Goal: Task Accomplishment & Management: Contribute content

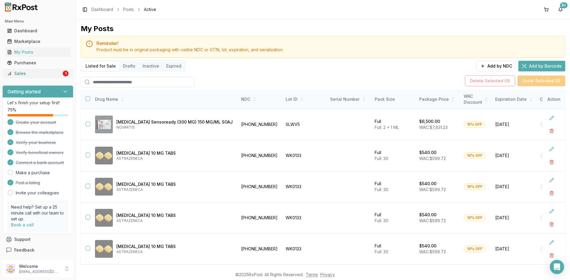
click at [35, 77] on link "Sales 1" at bounding box center [38, 73] width 66 height 11
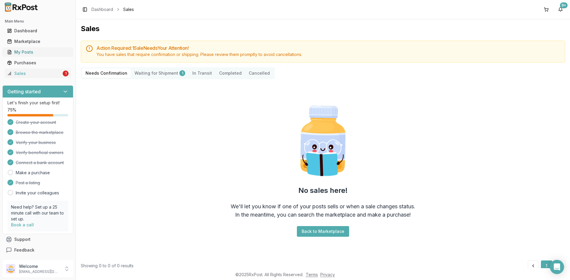
click at [18, 54] on div "My Posts" at bounding box center [37, 52] width 61 height 6
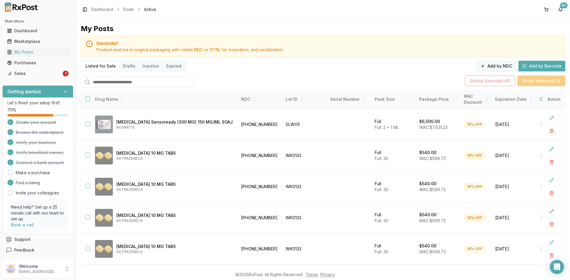
click at [499, 66] on button "Add by NDC" at bounding box center [495, 66] width 39 height 11
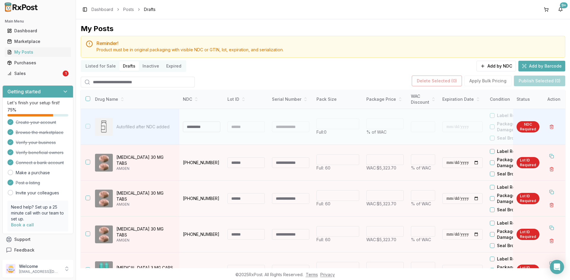
click at [203, 126] on input at bounding box center [201, 127] width 37 height 11
type input "**********"
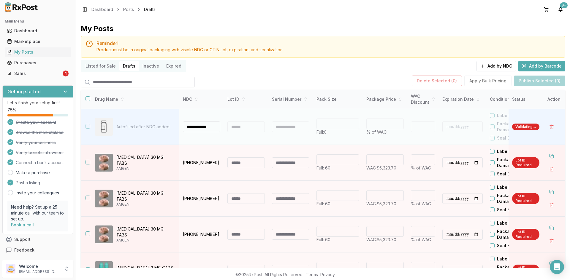
scroll to position [0, 0]
click at [239, 131] on div at bounding box center [245, 127] width 37 height 11
type input "**"
type input "*"
click at [239, 127] on div at bounding box center [245, 127] width 37 height 11
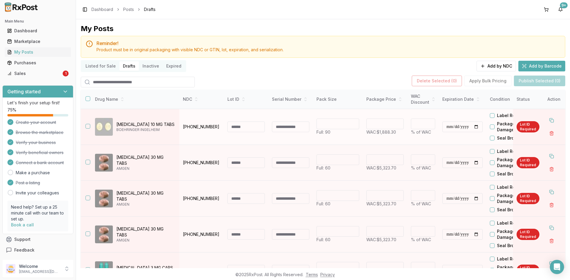
click at [235, 129] on input at bounding box center [245, 127] width 37 height 11
type input "*******"
click at [446, 127] on input "**********" at bounding box center [462, 127] width 40 height 11
click at [456, 126] on input "**********" at bounding box center [462, 127] width 40 height 11
type input "**********"
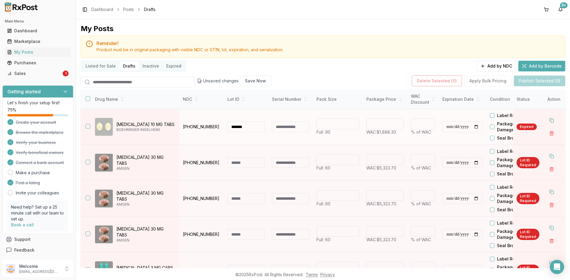
click at [449, 126] on input "**********" at bounding box center [462, 127] width 40 height 11
click at [466, 125] on input "**********" at bounding box center [462, 127] width 40 height 11
type input "**********"
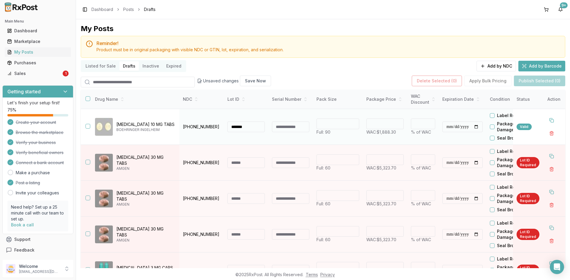
click at [87, 126] on button "button" at bounding box center [87, 126] width 5 height 5
click at [521, 84] on button "Publish Selected (1)" at bounding box center [540, 81] width 50 height 11
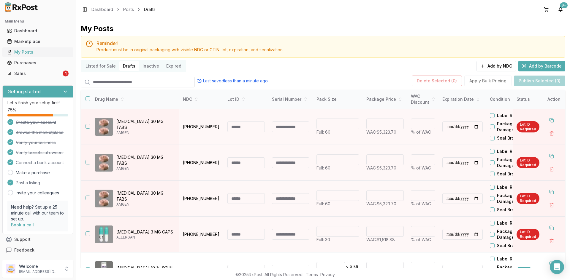
click at [31, 53] on div "My Posts" at bounding box center [37, 52] width 61 height 6
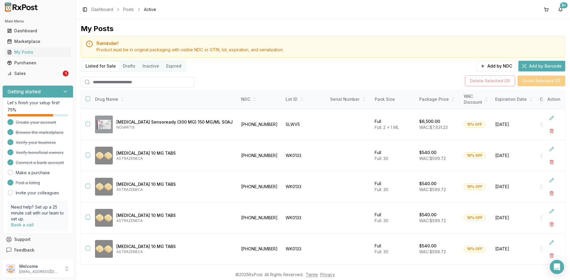
click at [124, 83] on input "search" at bounding box center [138, 82] width 114 height 11
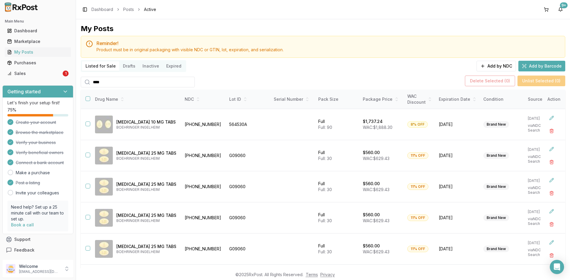
type input "****"
click at [539, 61] on button "Add by Barcode" at bounding box center [541, 66] width 47 height 11
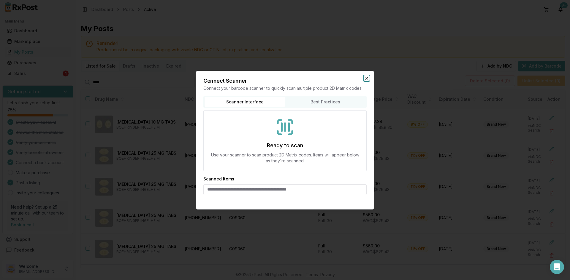
click at [367, 80] on icon "button" at bounding box center [366, 78] width 5 height 5
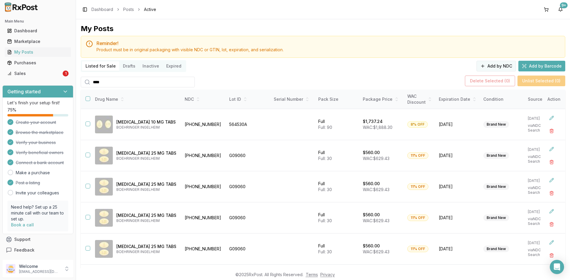
click at [487, 64] on button "Add by NDC" at bounding box center [495, 66] width 39 height 11
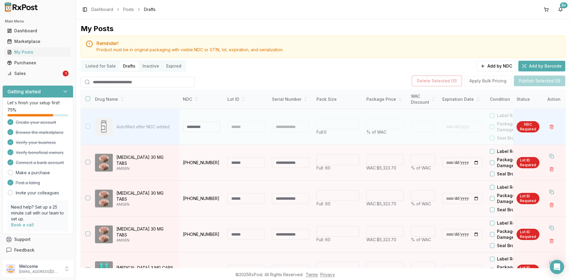
click at [189, 129] on input at bounding box center [201, 127] width 37 height 11
type input "**********"
click at [233, 127] on div at bounding box center [245, 127] width 37 height 11
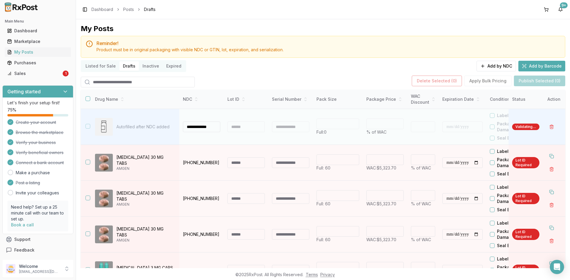
type input "**"
type input "*"
click at [233, 127] on div at bounding box center [245, 127] width 37 height 11
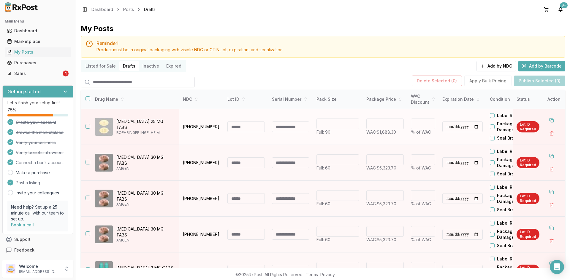
click at [244, 127] on input at bounding box center [245, 127] width 37 height 11
type input "*******"
click at [450, 128] on input "**********" at bounding box center [462, 127] width 40 height 11
type input "**********"
click at [457, 128] on input "**********" at bounding box center [462, 127] width 40 height 11
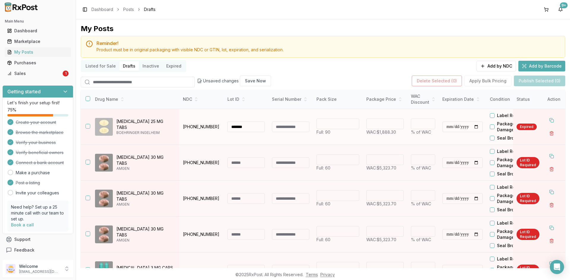
type input "**********"
click at [457, 128] on input "**********" at bounding box center [462, 127] width 40 height 11
type input "**********"
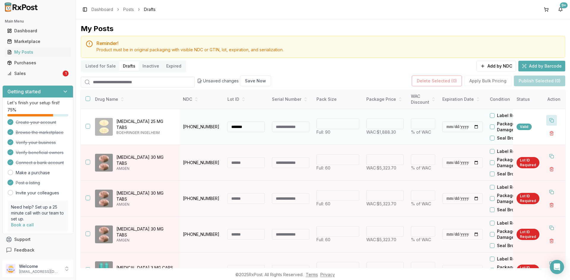
click at [548, 118] on button at bounding box center [551, 120] width 11 height 11
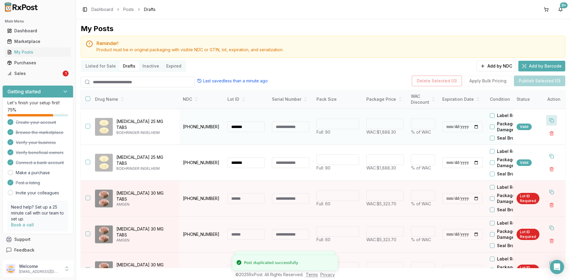
click at [548, 118] on button at bounding box center [551, 120] width 11 height 11
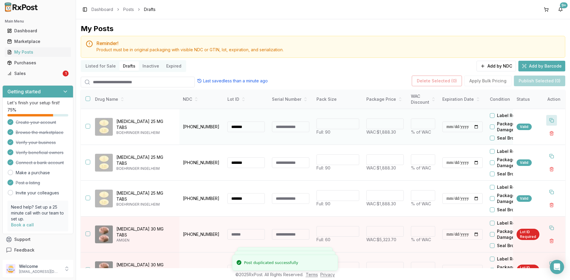
click at [548, 118] on button at bounding box center [551, 120] width 11 height 11
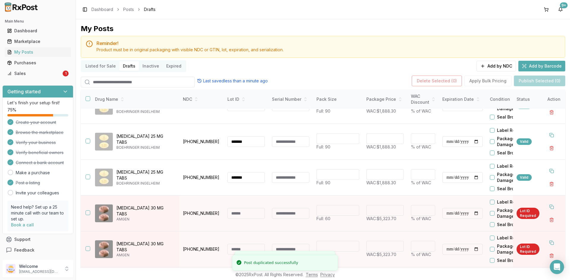
scroll to position [59, 0]
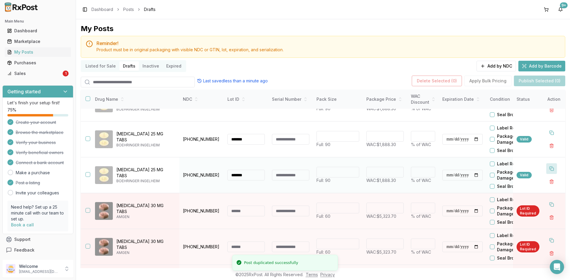
click at [548, 170] on button at bounding box center [551, 169] width 11 height 11
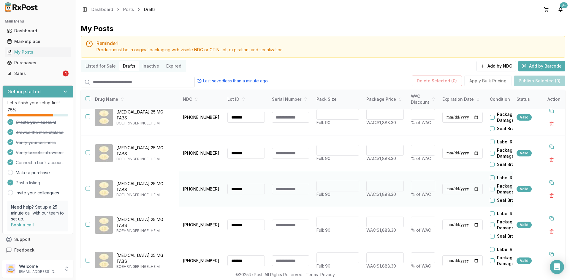
scroll to position [0, 0]
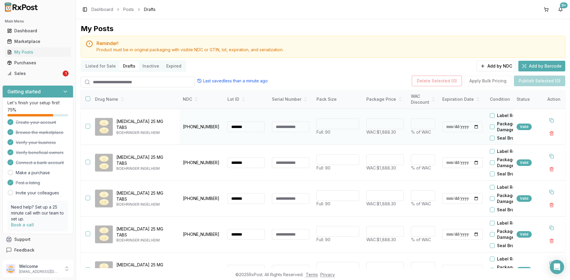
click at [88, 127] on button "button" at bounding box center [87, 126] width 5 height 5
click at [87, 164] on button "button" at bounding box center [87, 162] width 5 height 5
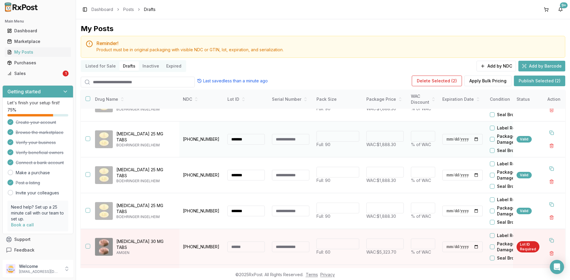
click at [89, 138] on button "button" at bounding box center [87, 139] width 5 height 5
click at [88, 175] on button "button" at bounding box center [87, 174] width 5 height 5
click at [86, 211] on button "button" at bounding box center [87, 210] width 5 height 5
click at [518, 83] on button "Publish Selected (5)" at bounding box center [539, 81] width 51 height 11
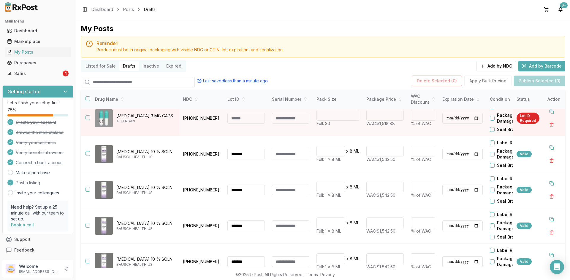
scroll to position [20, 0]
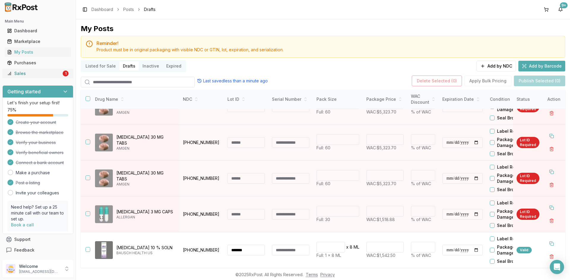
click at [36, 74] on div "Sales" at bounding box center [34, 74] width 54 height 6
click at [39, 50] on div "My Posts" at bounding box center [37, 52] width 61 height 6
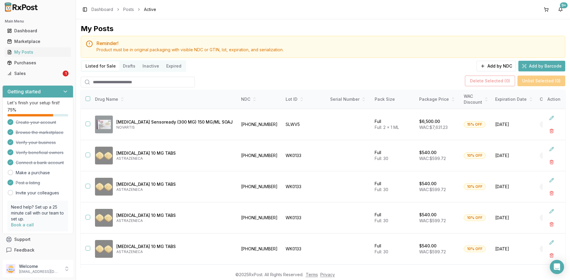
click at [112, 83] on input "search" at bounding box center [138, 82] width 114 height 11
type input "****"
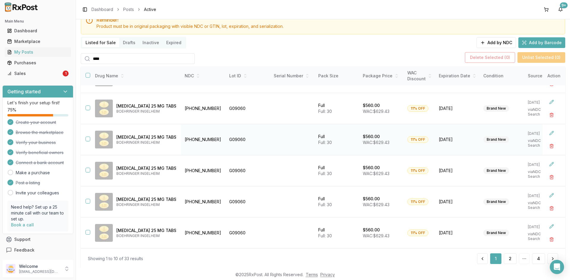
scroll to position [30, 0]
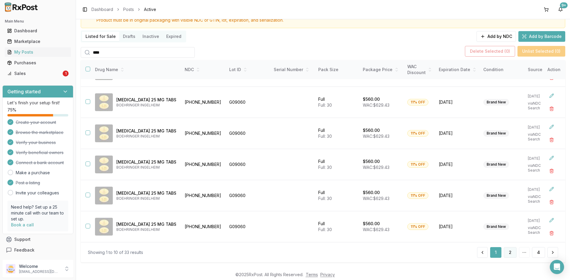
click at [508, 254] on button "2" at bounding box center [510, 253] width 13 height 11
click at [520, 255] on button "3" at bounding box center [523, 253] width 13 height 11
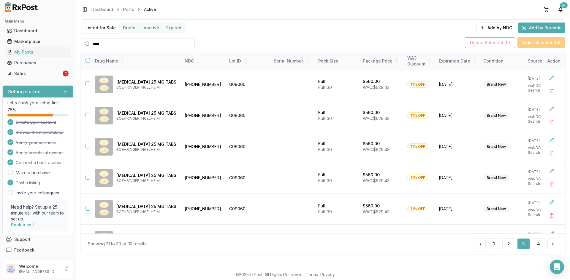
scroll to position [89, 0]
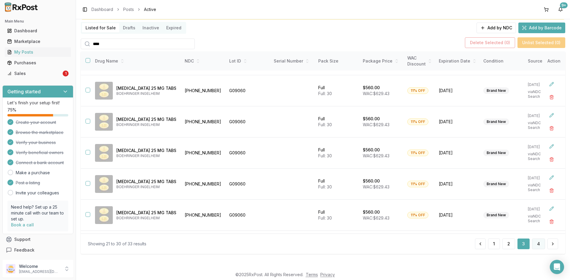
click at [539, 247] on button "4" at bounding box center [538, 244] width 13 height 11
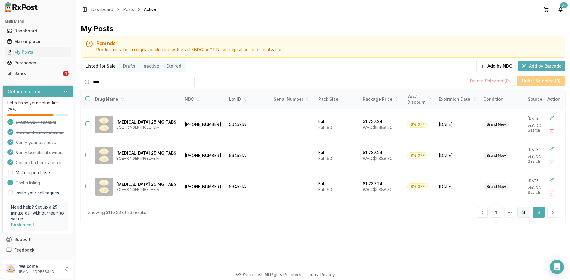
click at [525, 218] on button "3" at bounding box center [523, 212] width 13 height 11
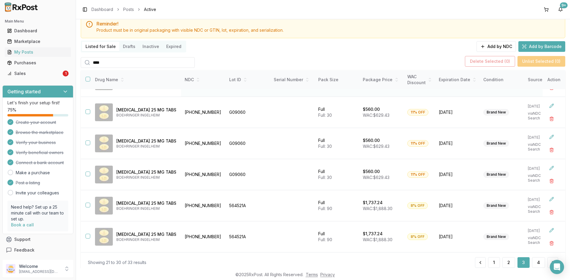
scroll to position [38, 0]
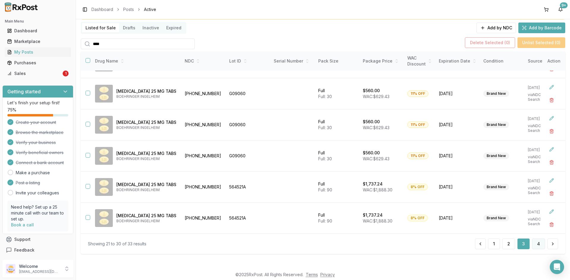
click at [537, 245] on button "4" at bounding box center [538, 244] width 13 height 11
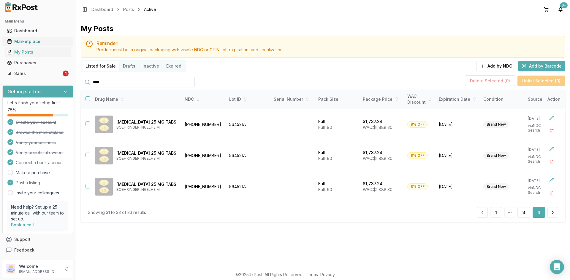
click at [27, 46] on link "Marketplace" at bounding box center [38, 41] width 66 height 11
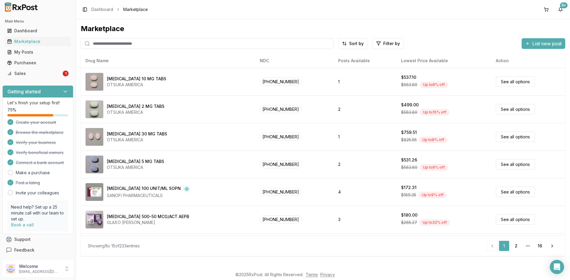
click at [129, 45] on input "search" at bounding box center [207, 43] width 253 height 11
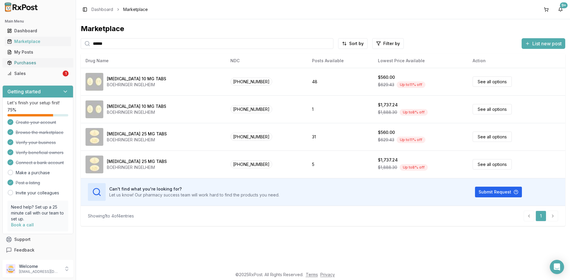
type input "******"
click at [50, 64] on div "Purchases" at bounding box center [37, 63] width 61 height 6
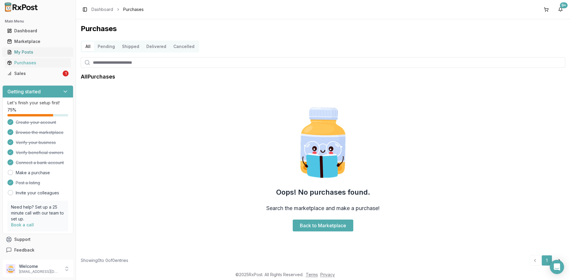
click at [47, 56] on link "My Posts" at bounding box center [38, 52] width 66 height 11
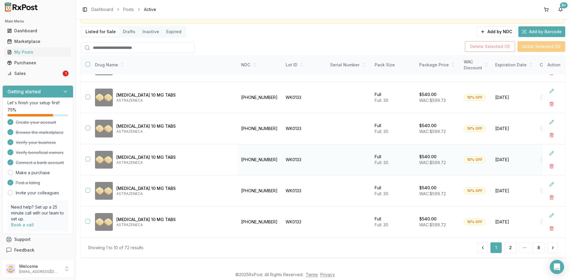
scroll to position [38, 0]
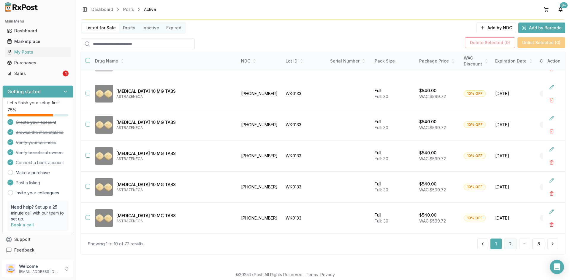
click at [510, 245] on button "2" at bounding box center [510, 244] width 13 height 11
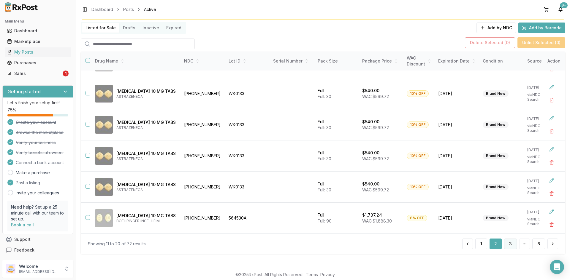
click at [508, 244] on button "3" at bounding box center [510, 244] width 13 height 11
click at [506, 242] on button "4" at bounding box center [510, 244] width 13 height 11
click at [506, 242] on button "5" at bounding box center [510, 244] width 12 height 11
click at [506, 242] on button "6" at bounding box center [510, 244] width 13 height 11
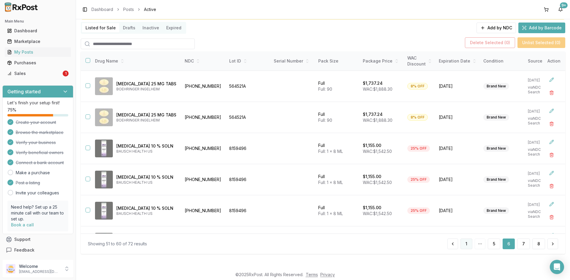
click at [470, 244] on button "1" at bounding box center [466, 244] width 12 height 11
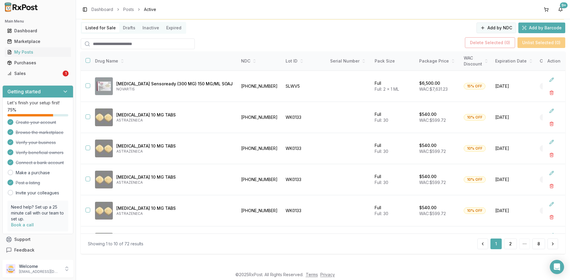
click at [503, 28] on button "Add by NDC" at bounding box center [495, 28] width 39 height 11
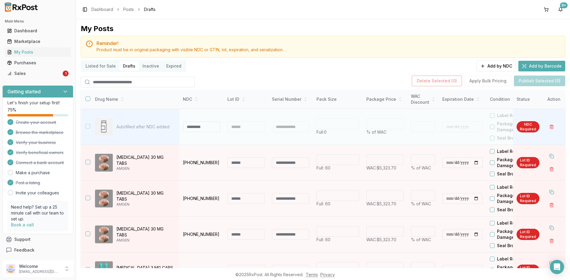
click at [207, 127] on input at bounding box center [201, 127] width 37 height 11
type input "**********"
click at [233, 129] on div at bounding box center [245, 127] width 37 height 11
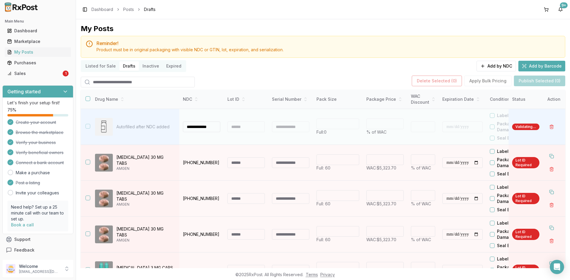
type input "**"
type input "*"
click at [240, 126] on div at bounding box center [245, 127] width 37 height 11
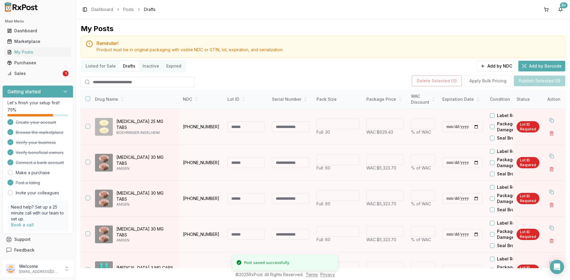
click at [240, 126] on input at bounding box center [245, 127] width 37 height 11
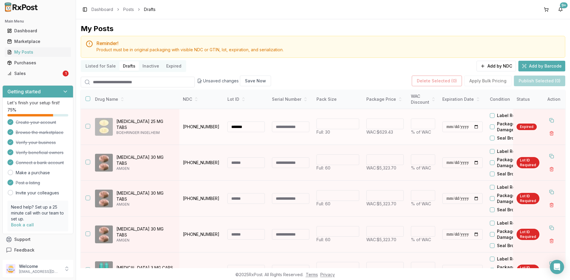
type input "*******"
click at [374, 127] on input "******" at bounding box center [384, 124] width 37 height 11
click at [99, 66] on button "Listed for Sale" at bounding box center [100, 65] width 37 height 9
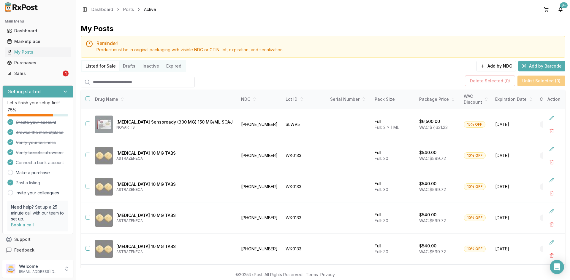
click at [105, 80] on input "search" at bounding box center [138, 82] width 114 height 11
type input "****"
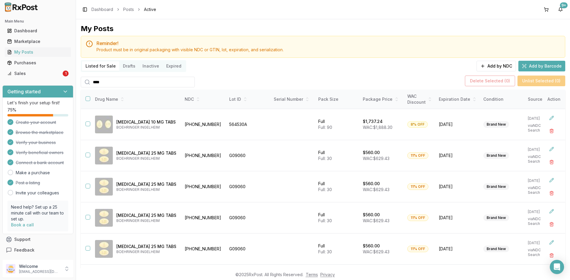
click at [126, 64] on button "Drafts" at bounding box center [129, 65] width 20 height 9
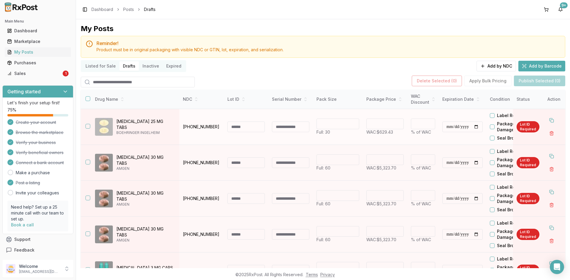
click at [232, 128] on input at bounding box center [245, 127] width 37 height 11
type input "*******"
click at [447, 127] on input "**********" at bounding box center [462, 127] width 40 height 11
type input "**********"
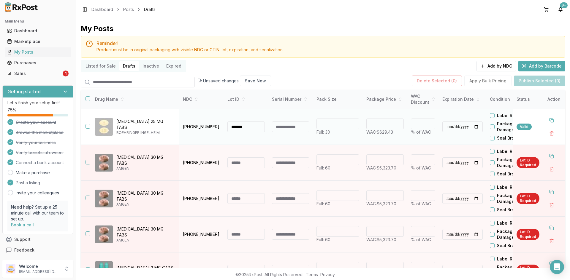
click at [377, 125] on input "******" at bounding box center [384, 124] width 37 height 11
type input "******"
type input "**"
click at [546, 123] on button at bounding box center [551, 120] width 11 height 11
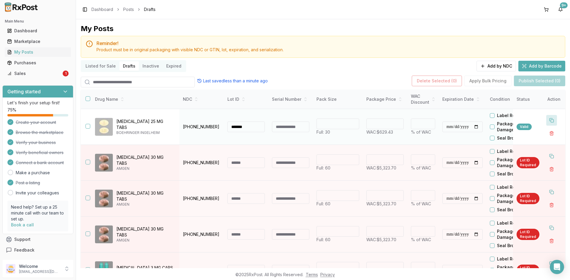
click at [546, 123] on button at bounding box center [551, 120] width 11 height 11
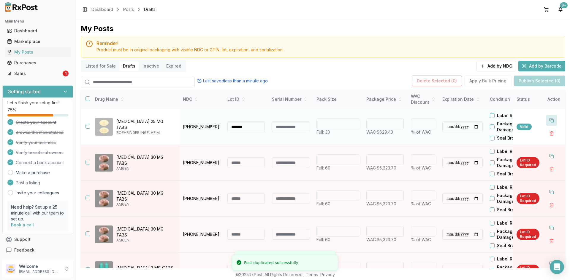
click at [546, 123] on button at bounding box center [551, 120] width 11 height 11
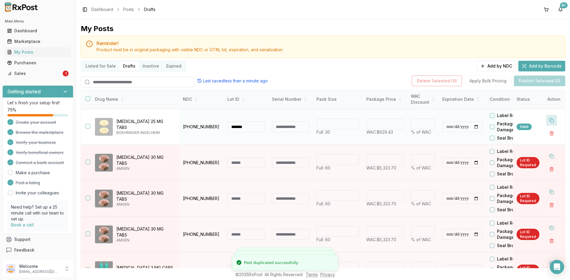
click at [546, 123] on button at bounding box center [551, 120] width 11 height 11
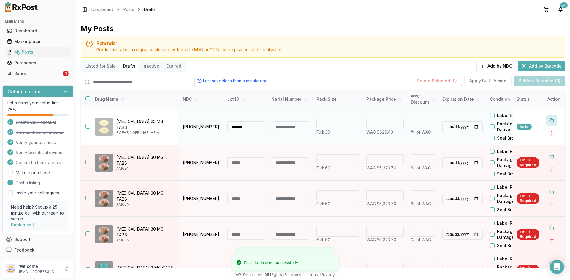
click at [546, 123] on button at bounding box center [551, 120] width 11 height 11
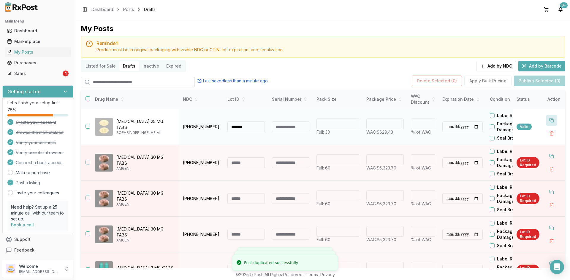
click at [546, 123] on button at bounding box center [551, 120] width 11 height 11
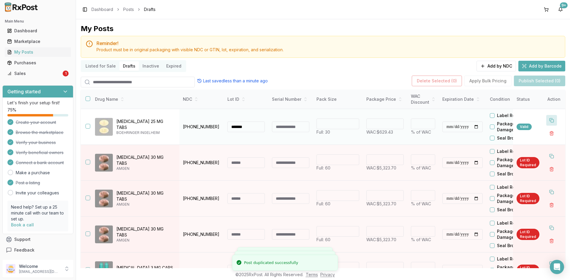
click at [546, 123] on button at bounding box center [551, 120] width 11 height 11
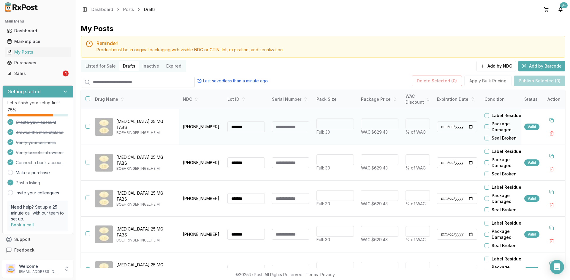
click at [87, 128] on button "button" at bounding box center [87, 126] width 5 height 5
click at [88, 163] on button "button" at bounding box center [87, 162] width 5 height 5
click at [89, 197] on button "button" at bounding box center [87, 198] width 5 height 5
click at [87, 233] on button "button" at bounding box center [87, 234] width 5 height 5
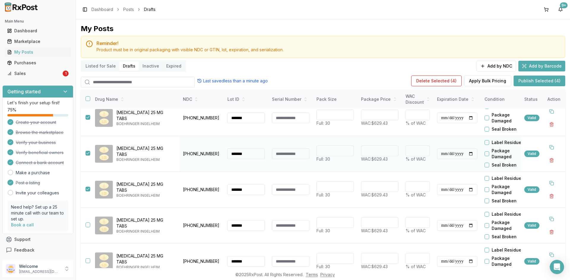
scroll to position [59, 0]
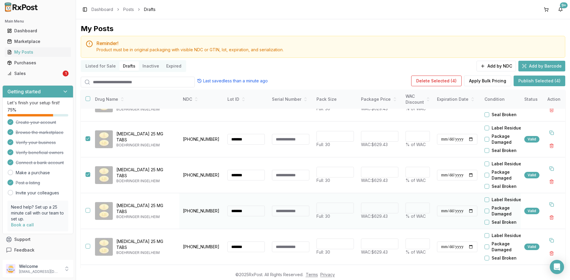
click at [88, 211] on button "button" at bounding box center [87, 210] width 5 height 5
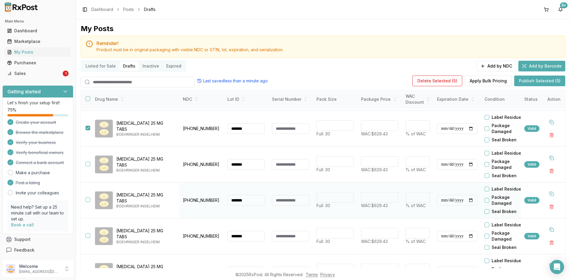
scroll to position [148, 0]
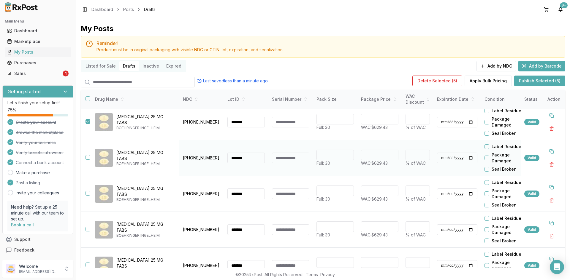
click at [88, 158] on button "button" at bounding box center [87, 157] width 5 height 5
click at [89, 193] on button "button" at bounding box center [87, 193] width 5 height 5
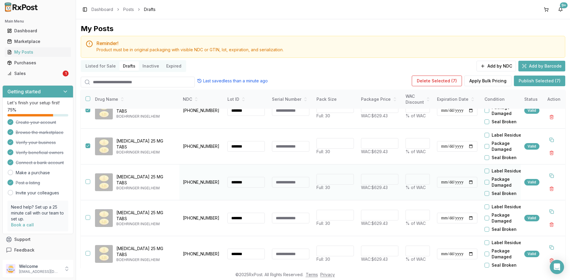
scroll to position [198, 0]
click at [88, 180] on button "button" at bounding box center [87, 182] width 5 height 5
click at [88, 215] on button "button" at bounding box center [87, 217] width 5 height 5
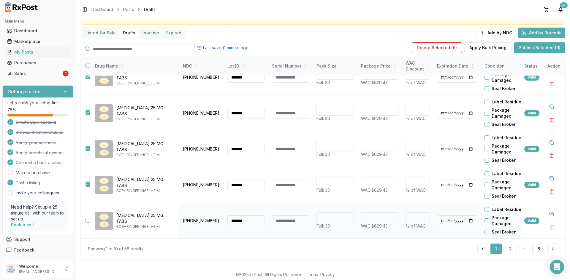
scroll to position [34, 0]
click at [88, 218] on button "button" at bounding box center [87, 220] width 5 height 5
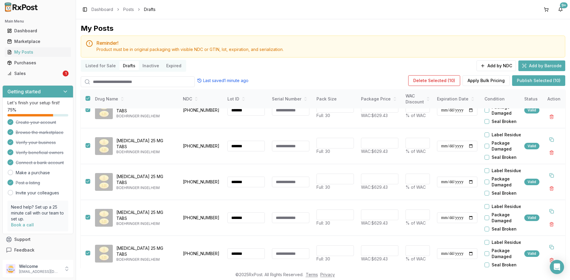
scroll to position [0, 0]
click at [535, 80] on button "Publish Selected (10)" at bounding box center [538, 81] width 53 height 11
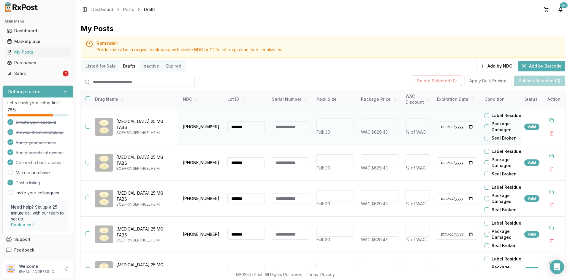
click at [88, 126] on button "button" at bounding box center [87, 126] width 5 height 5
click at [88, 162] on button "button" at bounding box center [87, 162] width 5 height 5
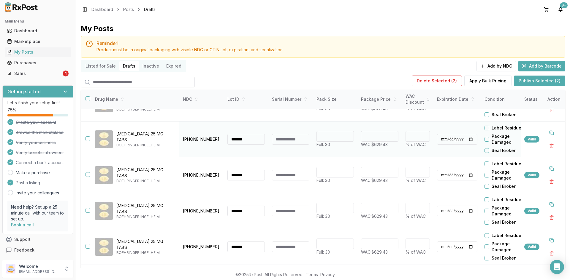
click at [90, 141] on button "button" at bounding box center [87, 139] width 5 height 5
click at [85, 174] on button "button" at bounding box center [87, 174] width 5 height 5
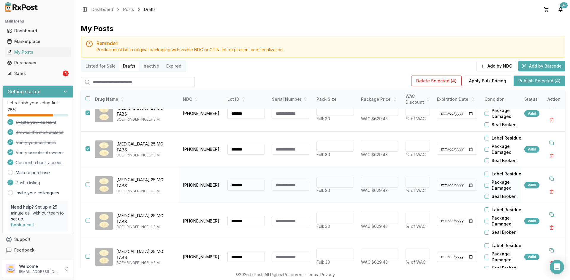
scroll to position [119, 0]
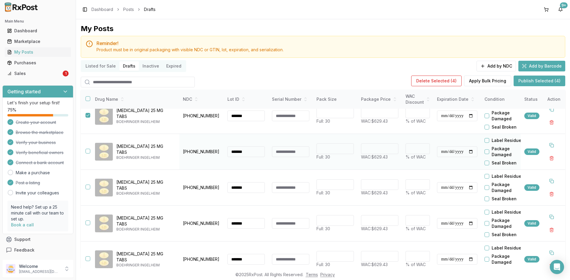
click at [89, 152] on button "button" at bounding box center [87, 151] width 5 height 5
click at [87, 188] on button "button" at bounding box center [87, 187] width 5 height 5
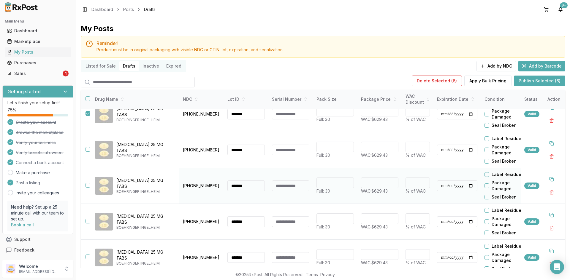
scroll to position [198, 0]
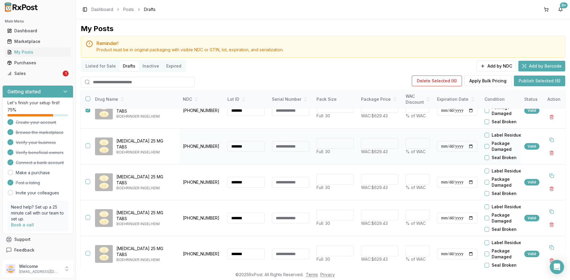
click at [86, 144] on button "button" at bounding box center [87, 146] width 5 height 5
click at [88, 180] on button "button" at bounding box center [87, 182] width 5 height 5
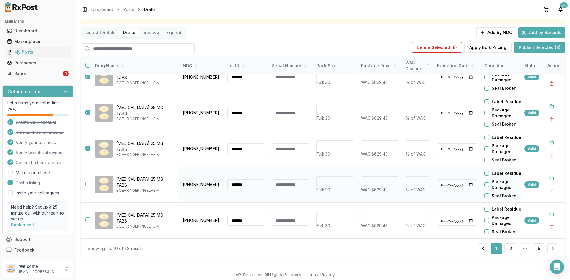
click at [88, 182] on button "button" at bounding box center [87, 184] width 5 height 5
click at [89, 218] on button "button" at bounding box center [87, 220] width 5 height 5
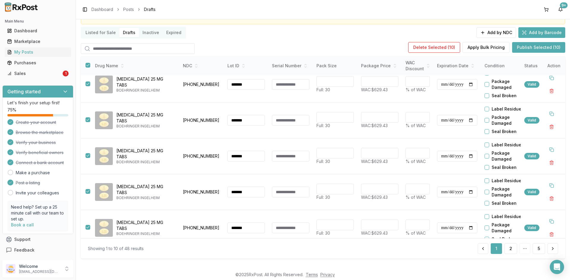
scroll to position [20, 0]
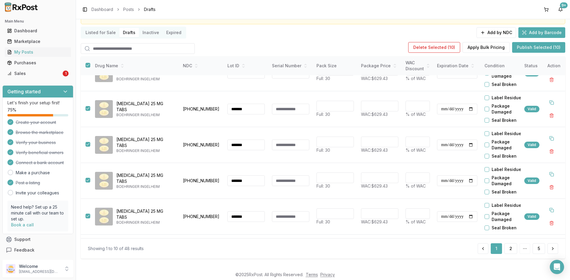
click at [540, 44] on button "Publish Selected (10)" at bounding box center [538, 47] width 53 height 11
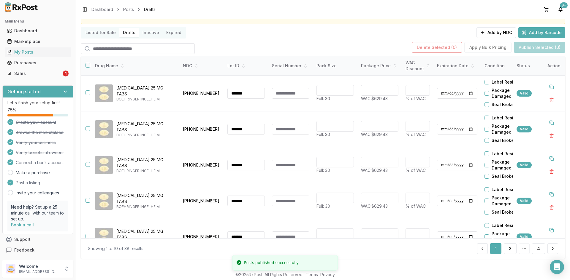
scroll to position [0, 0]
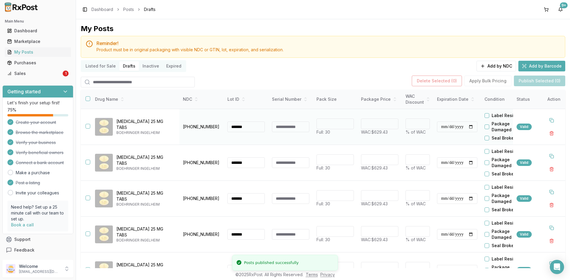
click at [86, 126] on button "button" at bounding box center [87, 126] width 5 height 5
click at [88, 162] on button "button" at bounding box center [87, 162] width 5 height 5
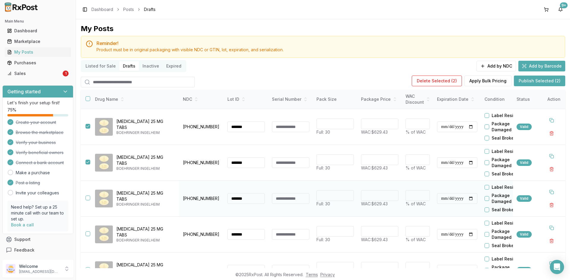
click at [88, 198] on button "button" at bounding box center [87, 198] width 5 height 5
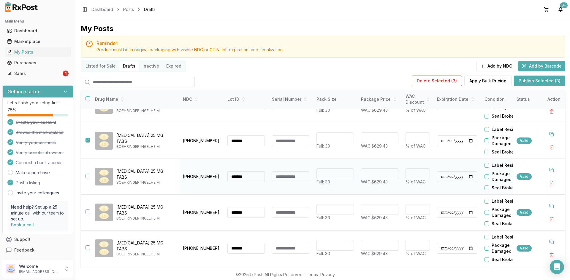
scroll to position [59, 0]
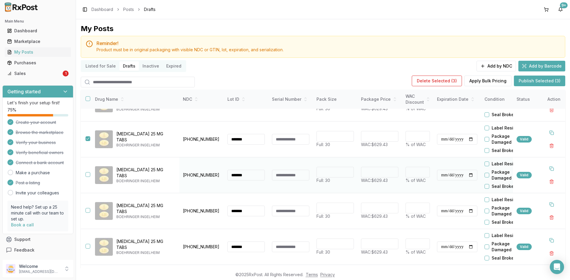
click at [87, 175] on button "button" at bounding box center [87, 174] width 5 height 5
click at [89, 210] on button "button" at bounding box center [87, 210] width 5 height 5
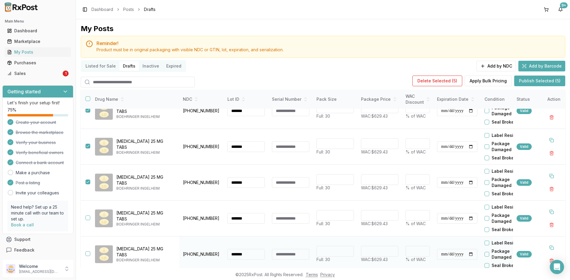
scroll to position [148, 0]
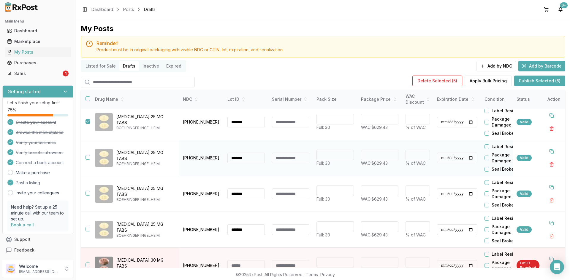
click at [87, 158] on button "button" at bounding box center [87, 157] width 5 height 5
click at [86, 194] on button "button" at bounding box center [87, 193] width 5 height 5
click at [88, 230] on button "button" at bounding box center [87, 229] width 5 height 5
click at [523, 83] on button "Publish Selected (8)" at bounding box center [539, 81] width 51 height 11
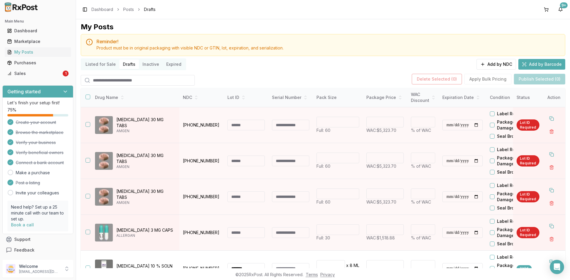
scroll to position [0, 0]
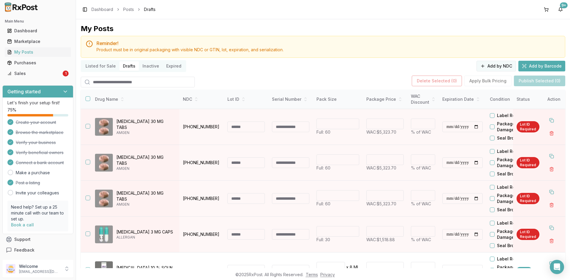
click at [506, 65] on button "Add by NDC" at bounding box center [495, 66] width 39 height 11
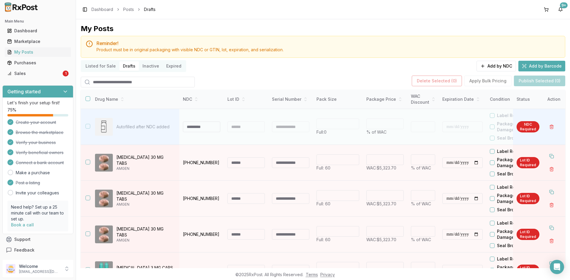
click at [199, 125] on input at bounding box center [201, 127] width 37 height 11
type input "**********"
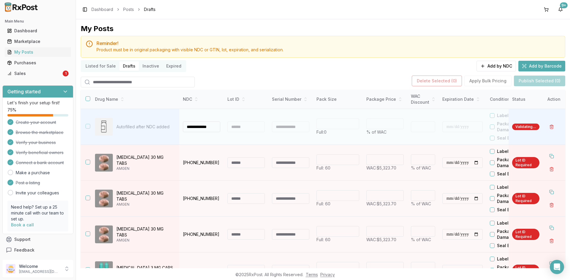
scroll to position [0, 0]
click at [249, 130] on div at bounding box center [245, 127] width 37 height 11
type input "**"
type input "*"
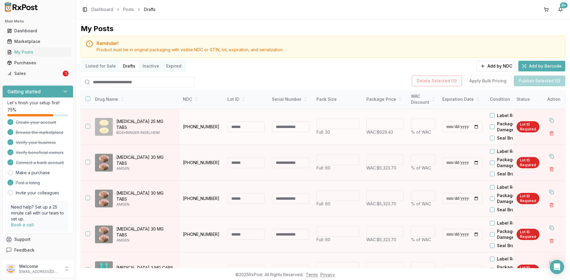
click at [240, 131] on input at bounding box center [245, 127] width 37 height 11
type input "*******"
click at [377, 128] on input "******" at bounding box center [384, 124] width 37 height 11
type input "******"
type input "**"
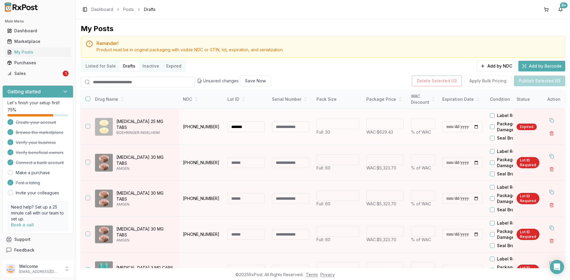
click at [448, 129] on input "**********" at bounding box center [462, 127] width 40 height 11
type input "**********"
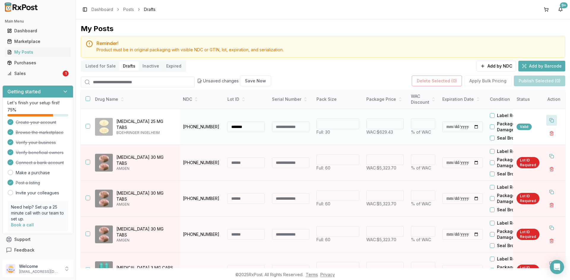
click at [548, 120] on button at bounding box center [551, 120] width 11 height 11
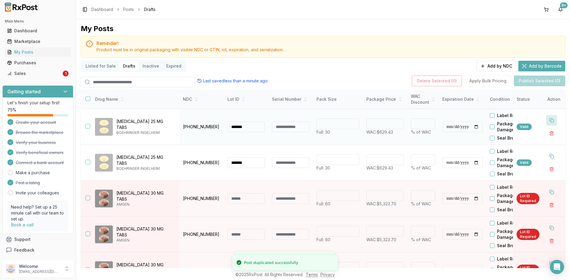
click at [548, 120] on button at bounding box center [551, 120] width 11 height 11
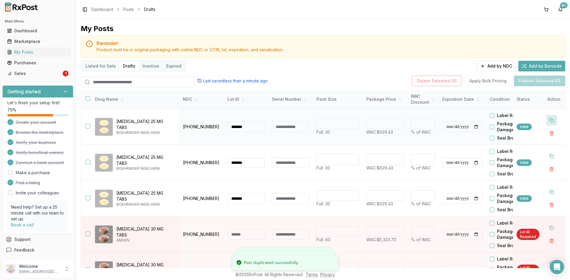
click at [548, 120] on button at bounding box center [551, 120] width 11 height 11
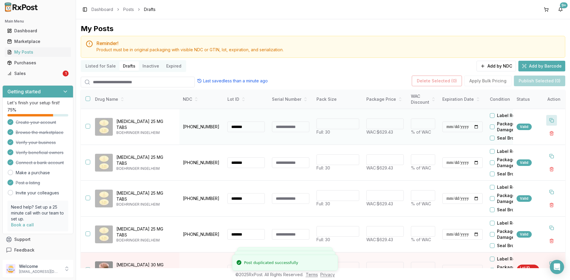
click at [548, 120] on button at bounding box center [551, 120] width 11 height 11
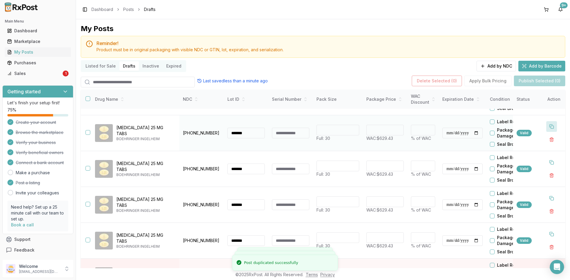
click at [550, 129] on button at bounding box center [551, 126] width 11 height 11
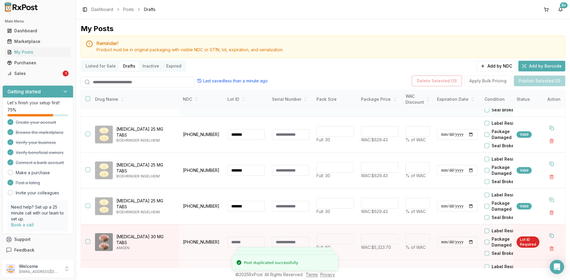
scroll to position [119, 0]
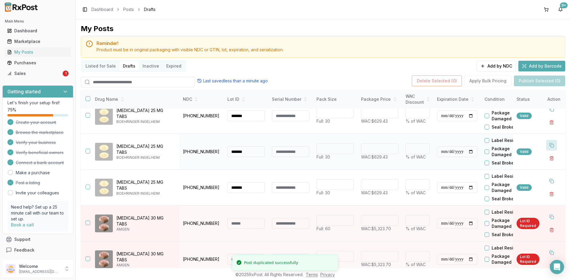
click at [546, 145] on button at bounding box center [551, 145] width 11 height 11
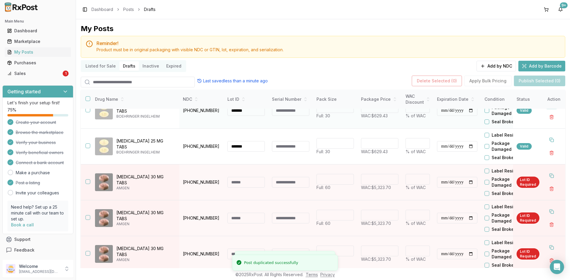
scroll to position [198, 0]
click at [546, 139] on button at bounding box center [551, 140] width 11 height 11
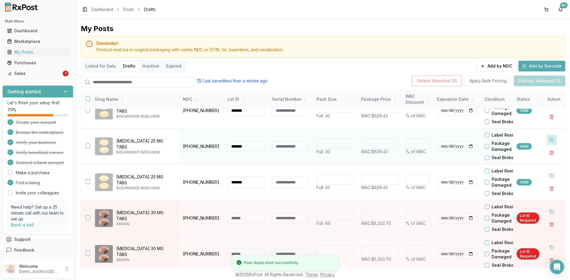
click at [546, 138] on button at bounding box center [551, 140] width 11 height 11
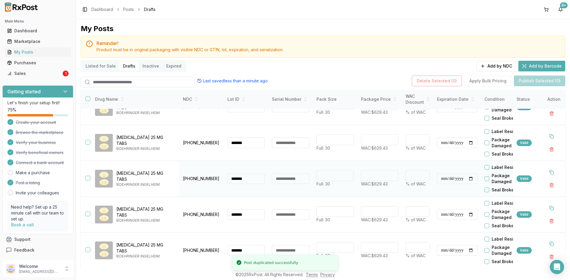
scroll to position [0, 0]
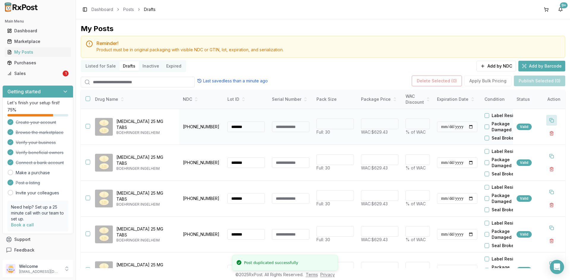
click at [551, 122] on button at bounding box center [551, 120] width 11 height 11
click at [551, 123] on button at bounding box center [551, 120] width 11 height 11
click at [88, 126] on button "button" at bounding box center [87, 126] width 5 height 5
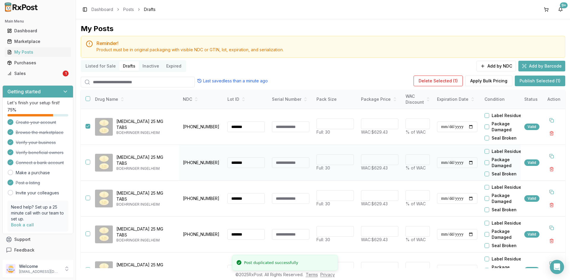
click at [88, 163] on button "button" at bounding box center [87, 162] width 5 height 5
click at [88, 198] on button "button" at bounding box center [87, 198] width 5 height 5
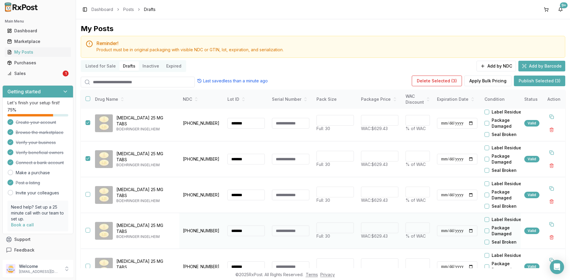
scroll to position [89, 0]
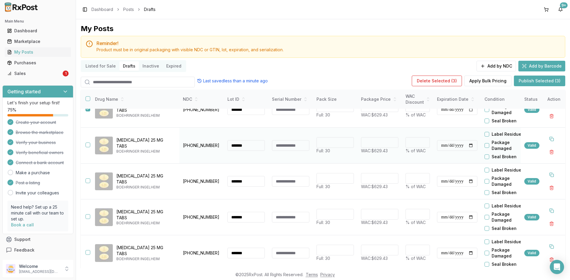
click at [87, 146] on button "button" at bounding box center [87, 145] width 5 height 5
click at [88, 181] on button "button" at bounding box center [87, 181] width 5 height 5
click at [88, 217] on button "button" at bounding box center [87, 217] width 5 height 5
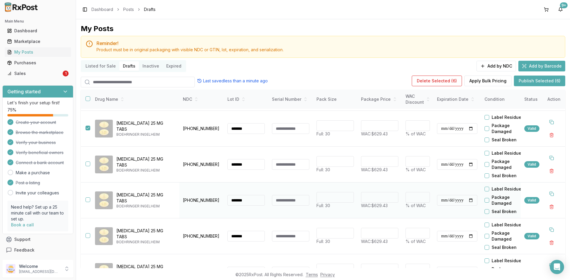
scroll to position [178, 0]
click at [88, 162] on button "button" at bounding box center [87, 163] width 5 height 5
click at [86, 199] on button "button" at bounding box center [87, 199] width 5 height 5
click at [88, 235] on button "button" at bounding box center [87, 235] width 5 height 5
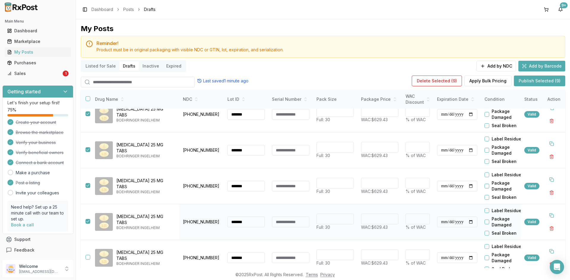
scroll to position [198, 0]
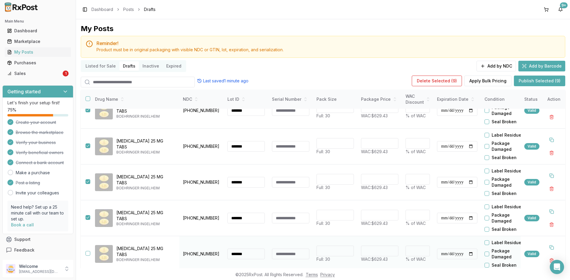
click at [88, 251] on button "button" at bounding box center [87, 253] width 5 height 5
click at [543, 83] on button "Publish Selected (10)" at bounding box center [538, 81] width 53 height 11
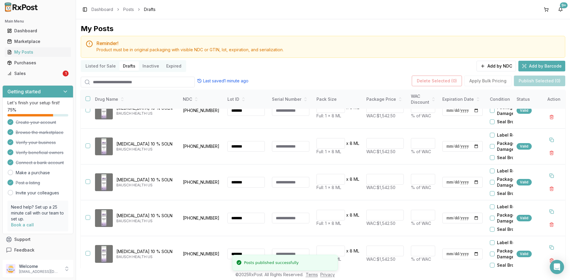
scroll to position [0, 0]
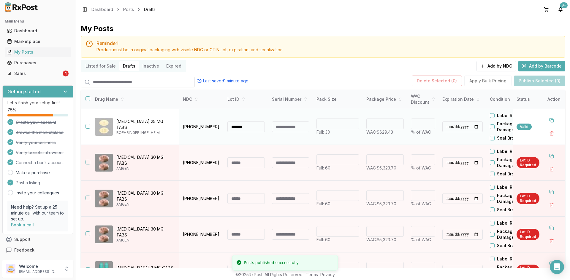
click at [88, 127] on button "button" at bounding box center [87, 126] width 5 height 5
click at [88, 129] on button "button" at bounding box center [87, 126] width 5 height 5
click at [546, 119] on button at bounding box center [551, 120] width 11 height 11
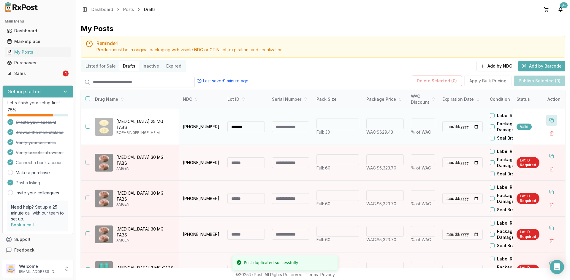
click at [546, 119] on button at bounding box center [551, 120] width 11 height 11
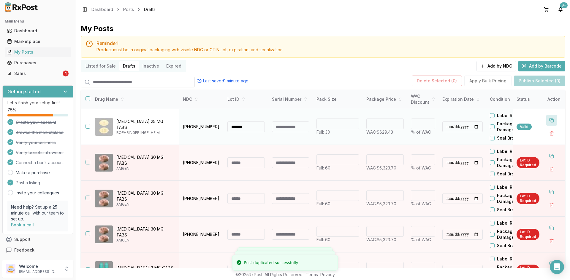
click at [546, 119] on button at bounding box center [551, 120] width 11 height 11
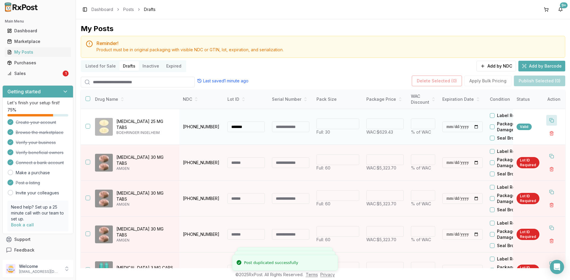
click at [546, 119] on button at bounding box center [551, 120] width 11 height 11
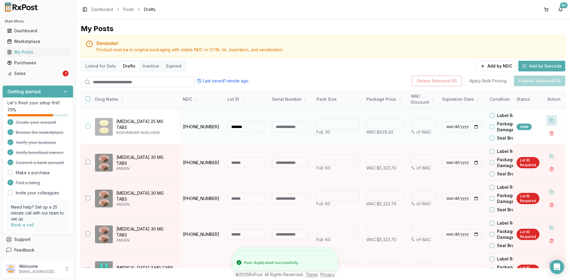
click at [546, 119] on button at bounding box center [551, 120] width 11 height 11
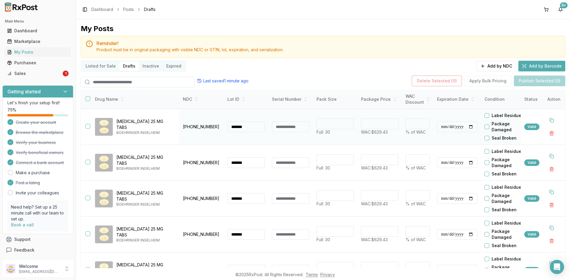
click at [88, 127] on button "button" at bounding box center [87, 126] width 5 height 5
click at [89, 163] on button "button" at bounding box center [87, 162] width 5 height 5
click at [85, 198] on td at bounding box center [85, 199] width 9 height 36
click at [89, 199] on button "button" at bounding box center [87, 198] width 5 height 5
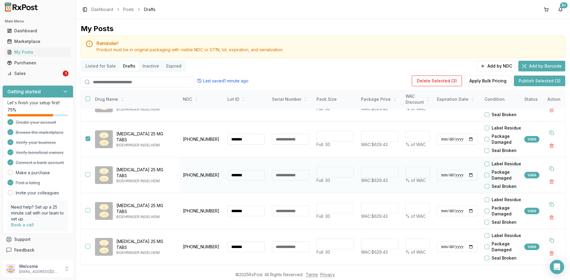
click at [88, 174] on button "button" at bounding box center [87, 174] width 5 height 5
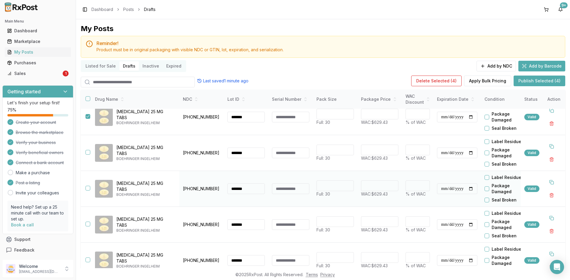
scroll to position [119, 0]
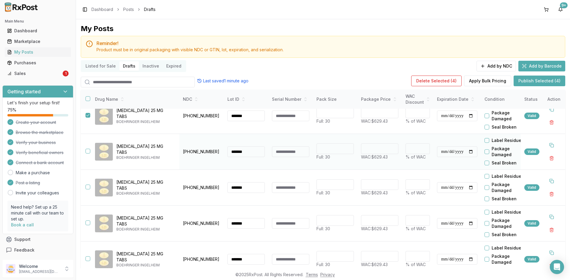
click at [88, 150] on button "button" at bounding box center [87, 151] width 5 height 5
click at [87, 188] on button "button" at bounding box center [87, 187] width 5 height 5
click at [87, 223] on button "button" at bounding box center [87, 223] width 5 height 5
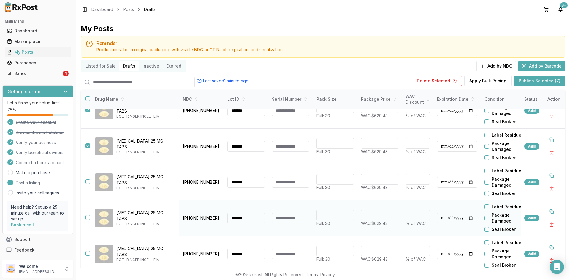
scroll to position [198, 0]
click at [87, 180] on button "button" at bounding box center [87, 182] width 5 height 5
click at [88, 215] on button "button" at bounding box center [87, 217] width 5 height 5
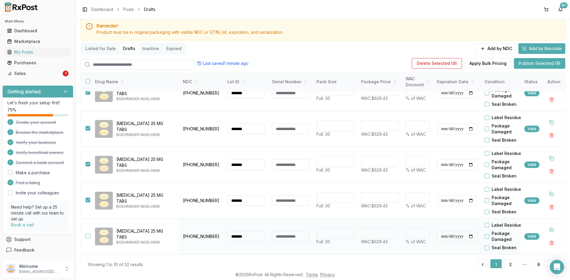
scroll to position [34, 0]
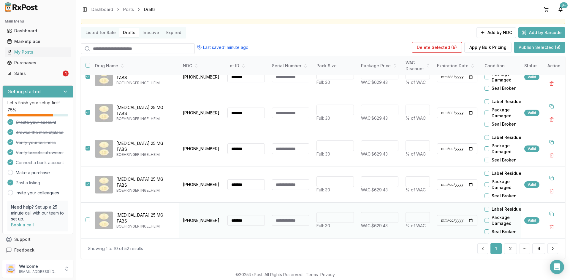
click at [88, 218] on button "button" at bounding box center [87, 220] width 5 height 5
click at [521, 50] on button "Publish Selected (10)" at bounding box center [538, 47] width 53 height 11
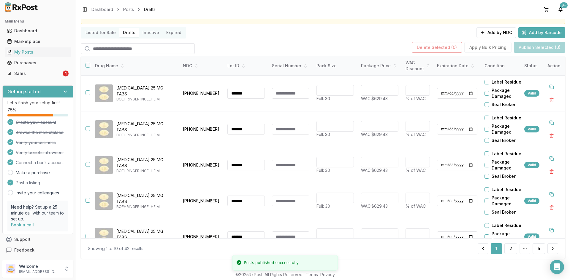
scroll to position [0, 0]
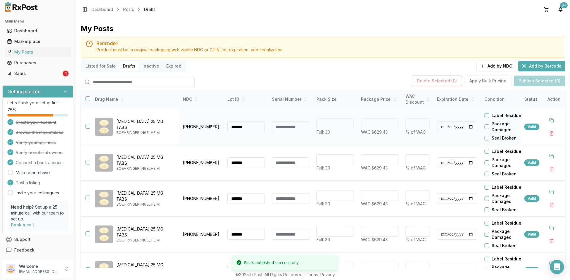
click at [87, 127] on button "button" at bounding box center [87, 126] width 5 height 5
click at [88, 161] on button "button" at bounding box center [87, 162] width 5 height 5
click at [89, 197] on button "button" at bounding box center [87, 198] width 5 height 5
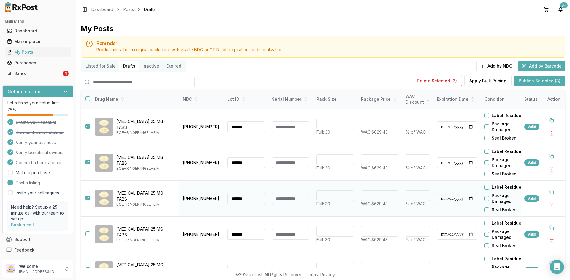
scroll to position [59, 0]
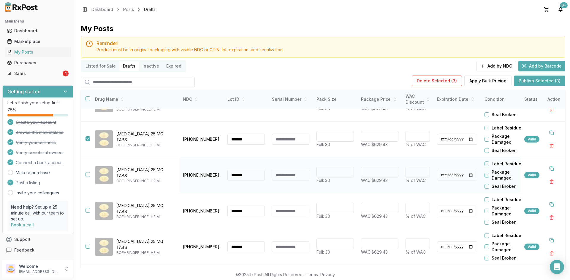
click at [87, 175] on button "button" at bounding box center [87, 174] width 5 height 5
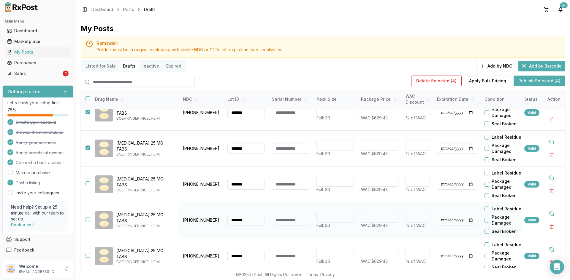
scroll to position [119, 0]
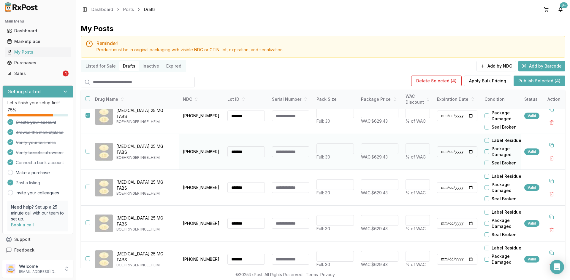
click at [88, 150] on button "button" at bounding box center [87, 151] width 5 height 5
click at [88, 187] on button "button" at bounding box center [87, 187] width 5 height 5
click at [87, 223] on button "button" at bounding box center [87, 223] width 5 height 5
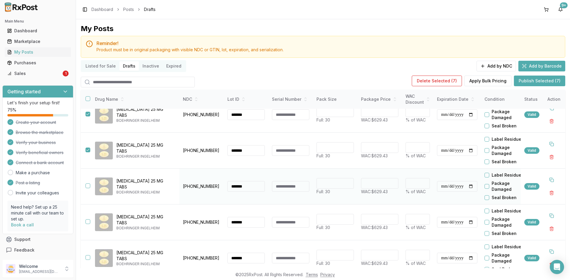
scroll to position [198, 0]
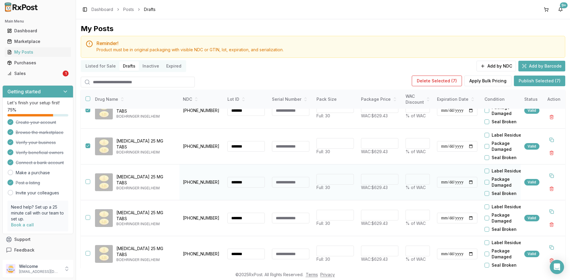
click at [88, 180] on button "button" at bounding box center [87, 182] width 5 height 5
click at [87, 215] on button "button" at bounding box center [87, 217] width 5 height 5
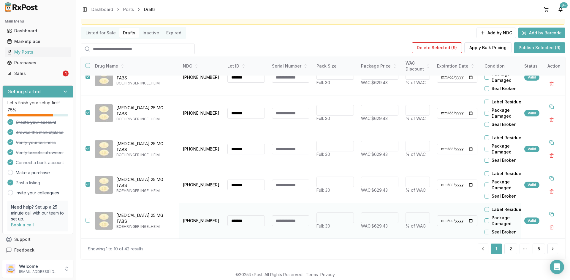
scroll to position [34, 0]
click at [88, 218] on button "button" at bounding box center [87, 220] width 5 height 5
click at [534, 49] on button "Publish Selected (10)" at bounding box center [538, 47] width 53 height 11
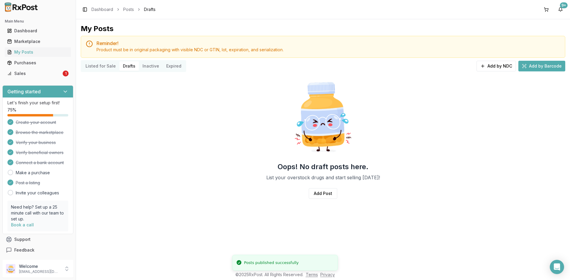
scroll to position [0, 0]
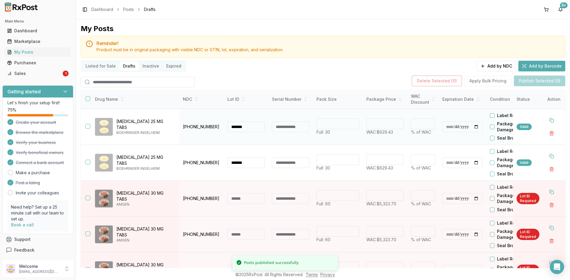
click at [87, 127] on button "button" at bounding box center [87, 126] width 5 height 5
click at [87, 161] on button "button" at bounding box center [87, 162] width 5 height 5
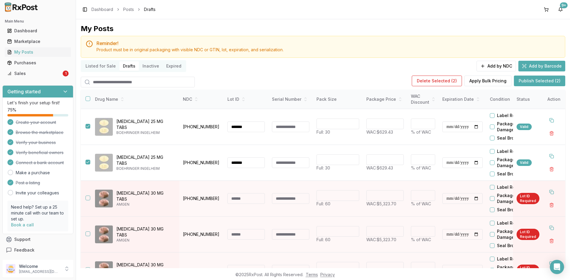
click at [551, 82] on button "Publish Selected (2)" at bounding box center [539, 81] width 51 height 11
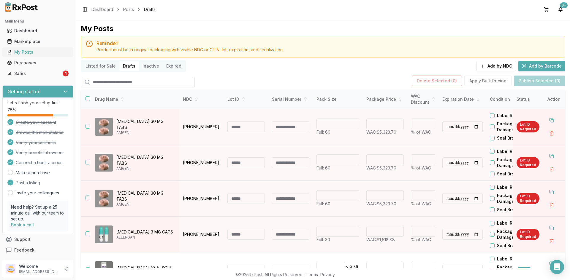
click at [46, 57] on link "My Posts" at bounding box center [38, 52] width 66 height 11
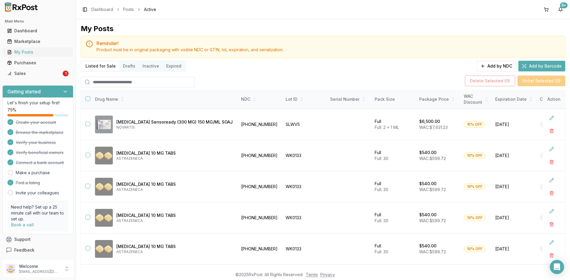
click at [19, 51] on div "My Posts" at bounding box center [37, 52] width 61 height 6
click at [94, 68] on button "Listed for Sale" at bounding box center [100, 65] width 37 height 9
click at [31, 73] on div "Sales" at bounding box center [34, 74] width 54 height 6
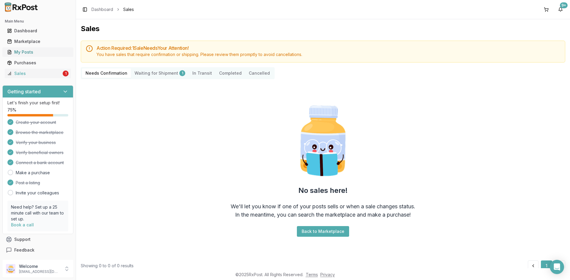
click at [29, 53] on div "My Posts" at bounding box center [37, 52] width 61 height 6
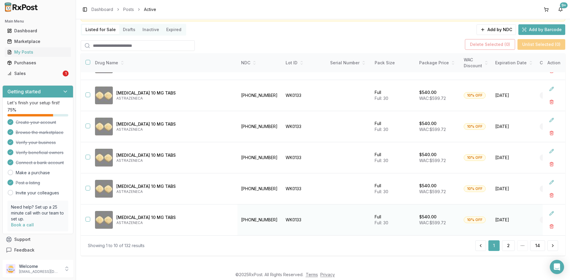
scroll to position [38, 0]
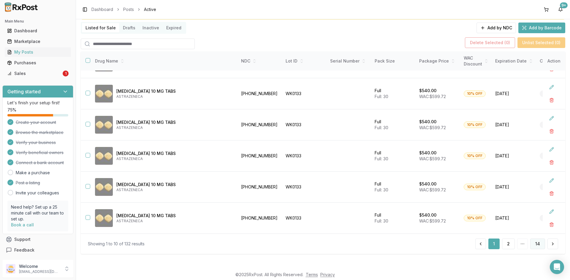
click at [537, 244] on button "14" at bounding box center [537, 244] width 15 height 11
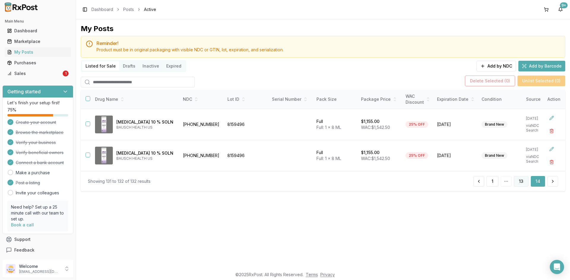
click at [517, 184] on button "13" at bounding box center [521, 181] width 15 height 11
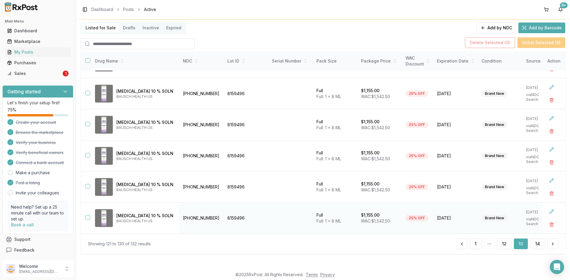
scroll to position [151, 0]
click at [501, 246] on button "12" at bounding box center [504, 244] width 15 height 11
click at [128, 42] on input "search" at bounding box center [138, 44] width 114 height 11
type input "****"
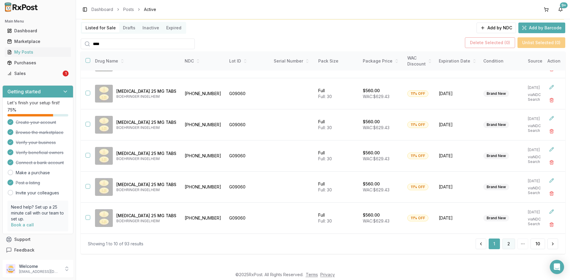
click at [509, 244] on button "2" at bounding box center [508, 244] width 13 height 11
click at [507, 245] on button "3" at bounding box center [508, 244] width 13 height 11
click at [510, 245] on button "4" at bounding box center [508, 244] width 13 height 11
click at [510, 245] on button "5" at bounding box center [508, 244] width 12 height 11
click at [510, 245] on button "6" at bounding box center [508, 244] width 13 height 11
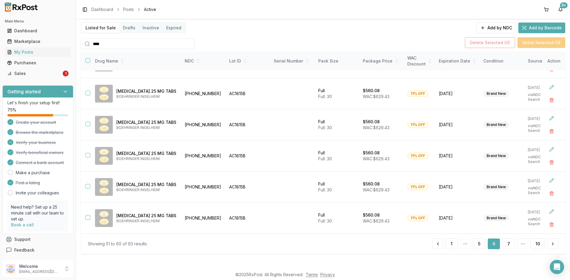
click at [510, 245] on button "7" at bounding box center [508, 244] width 13 height 11
click at [510, 245] on button "8" at bounding box center [508, 244] width 13 height 11
click at [520, 244] on button "9" at bounding box center [521, 244] width 13 height 11
click at [532, 247] on button "10" at bounding box center [537, 244] width 15 height 11
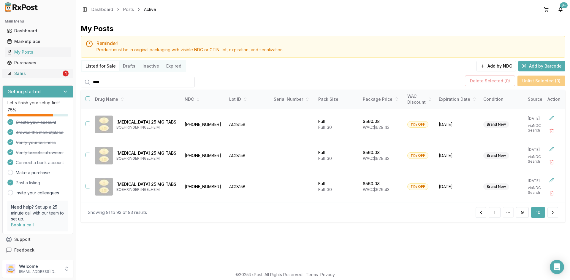
click at [12, 75] on div "Sales" at bounding box center [34, 74] width 54 height 6
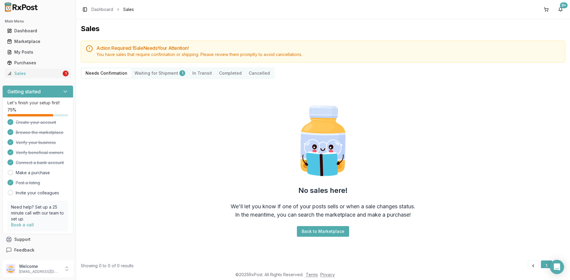
click at [137, 75] on Shipment "Waiting for Shipment 1" at bounding box center [160, 73] width 58 height 9
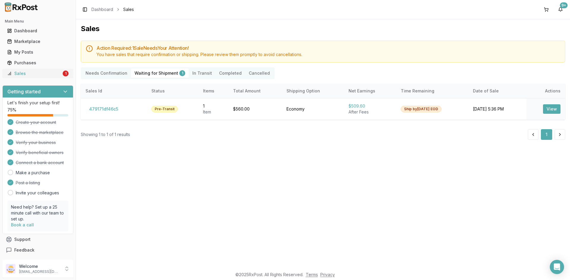
click at [46, 74] on div "Sales" at bounding box center [34, 74] width 54 height 6
